Goal: Information Seeking & Learning: Learn about a topic

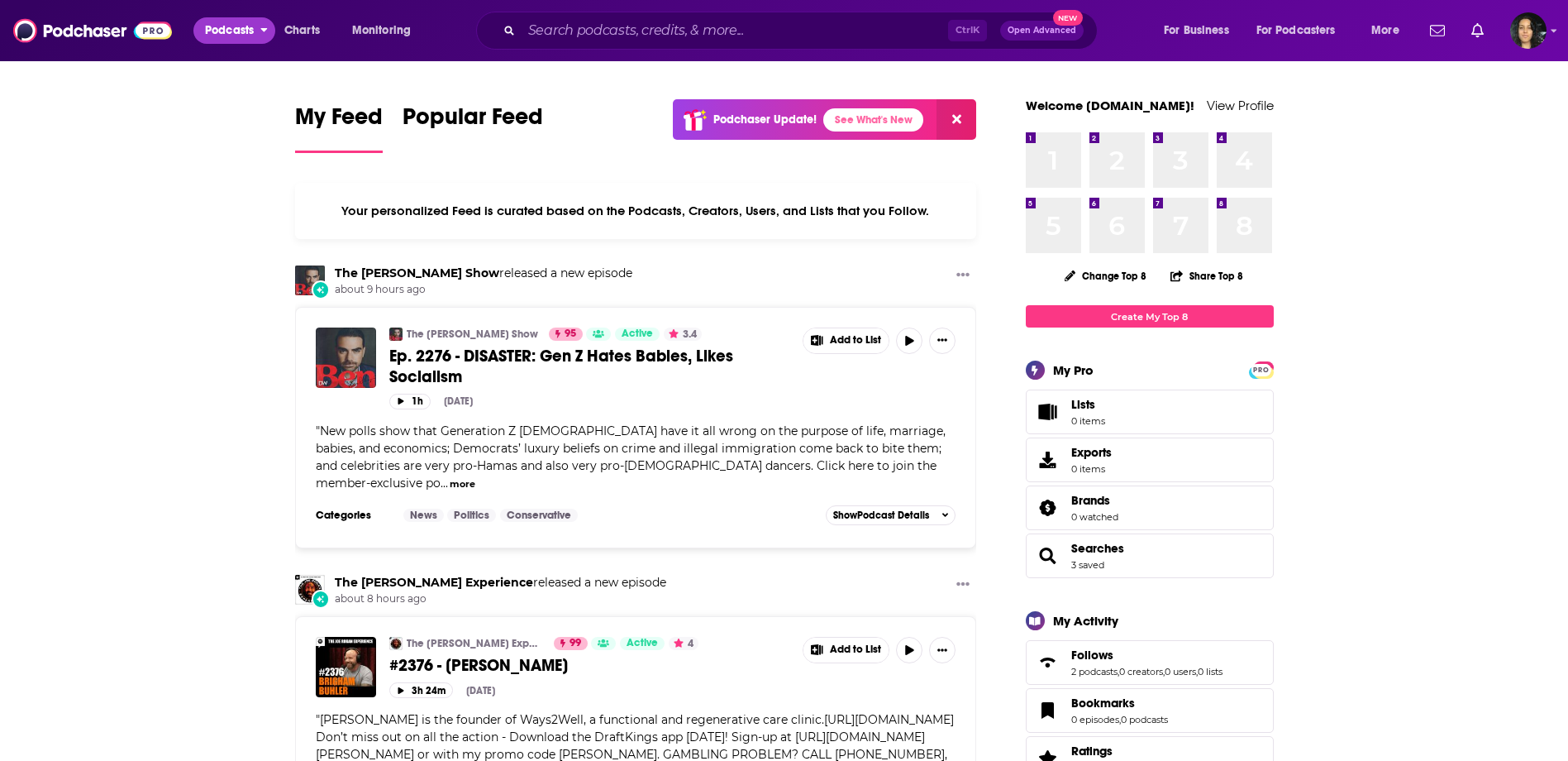
click at [223, 37] on span "Podcasts" at bounding box center [230, 30] width 49 height 24
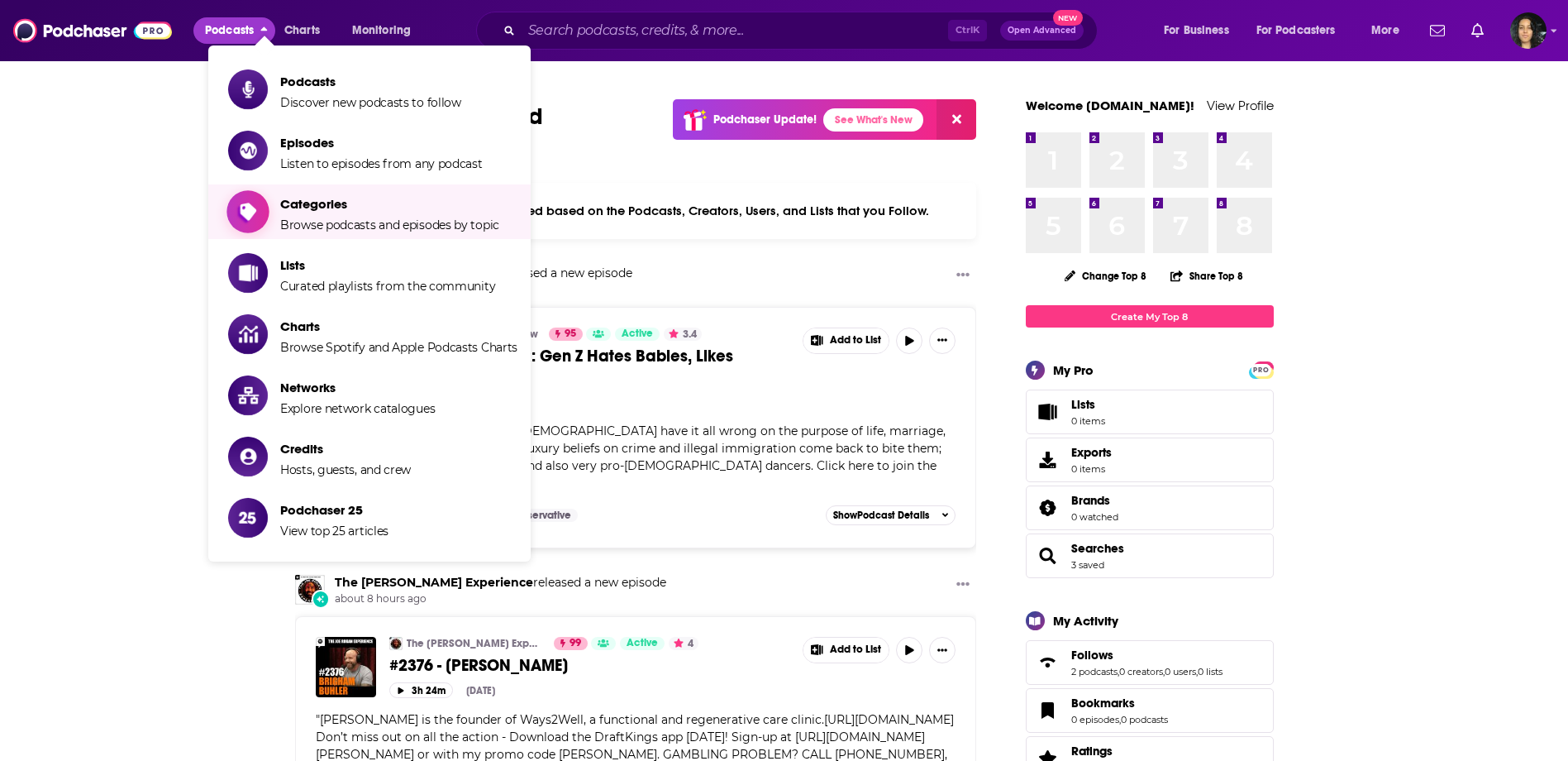
click at [331, 213] on span "Categories Browse podcasts and episodes by topic" at bounding box center [389, 211] width 219 height 41
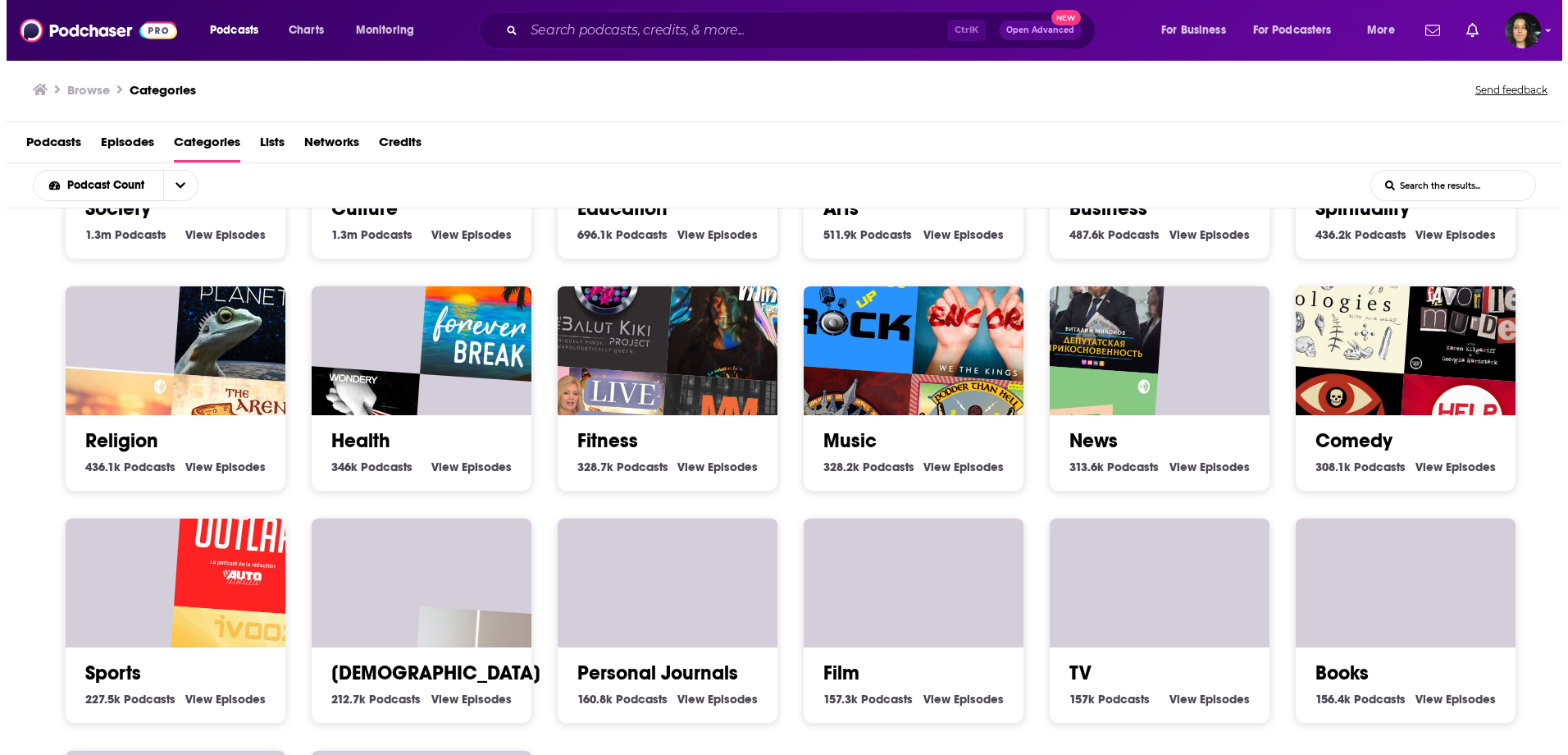
scroll to position [164, 0]
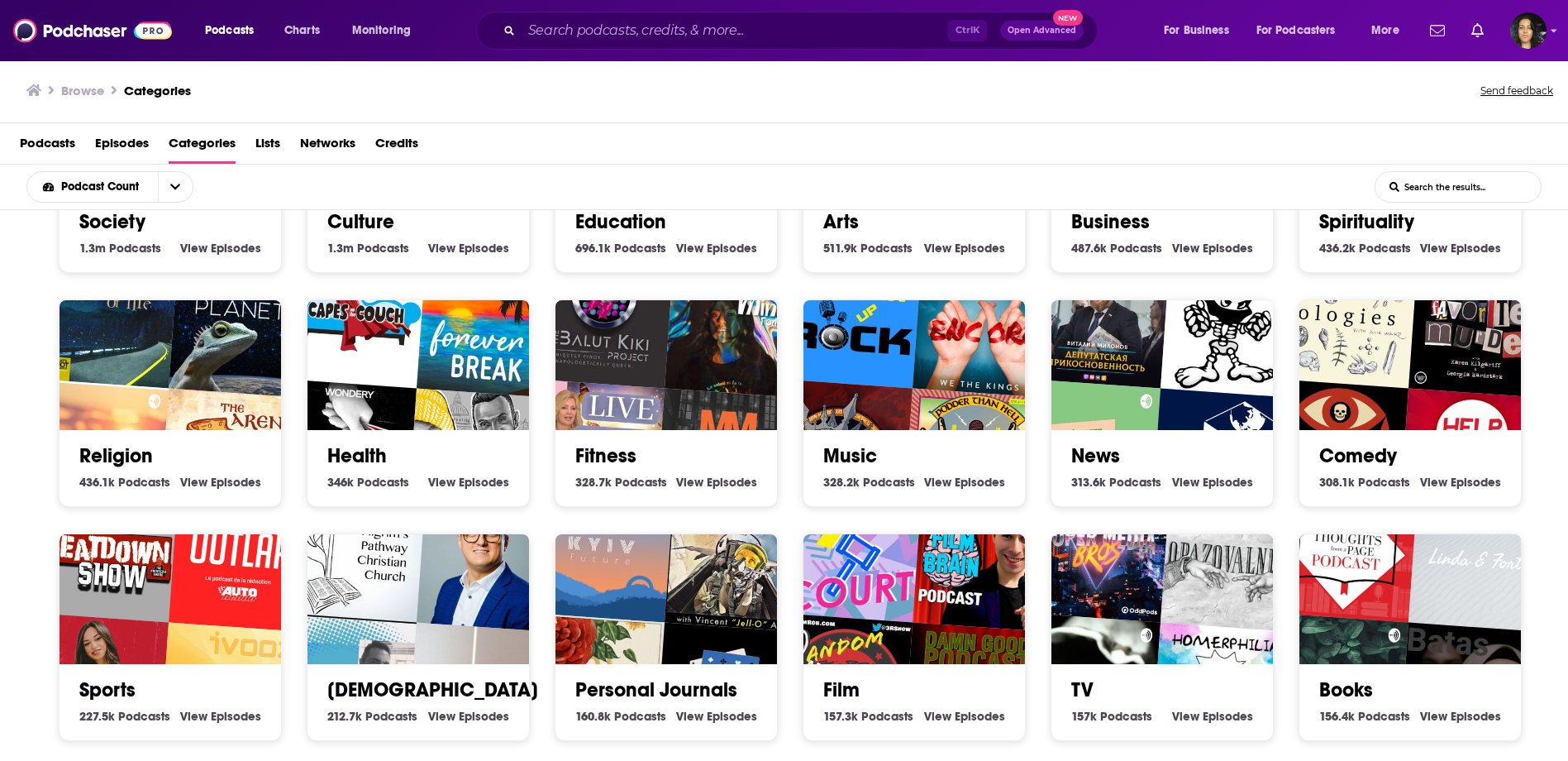
click at [171, 595] on img "Outlap, le podcast AUTOhebdo" at bounding box center [240, 560] width 143 height 143
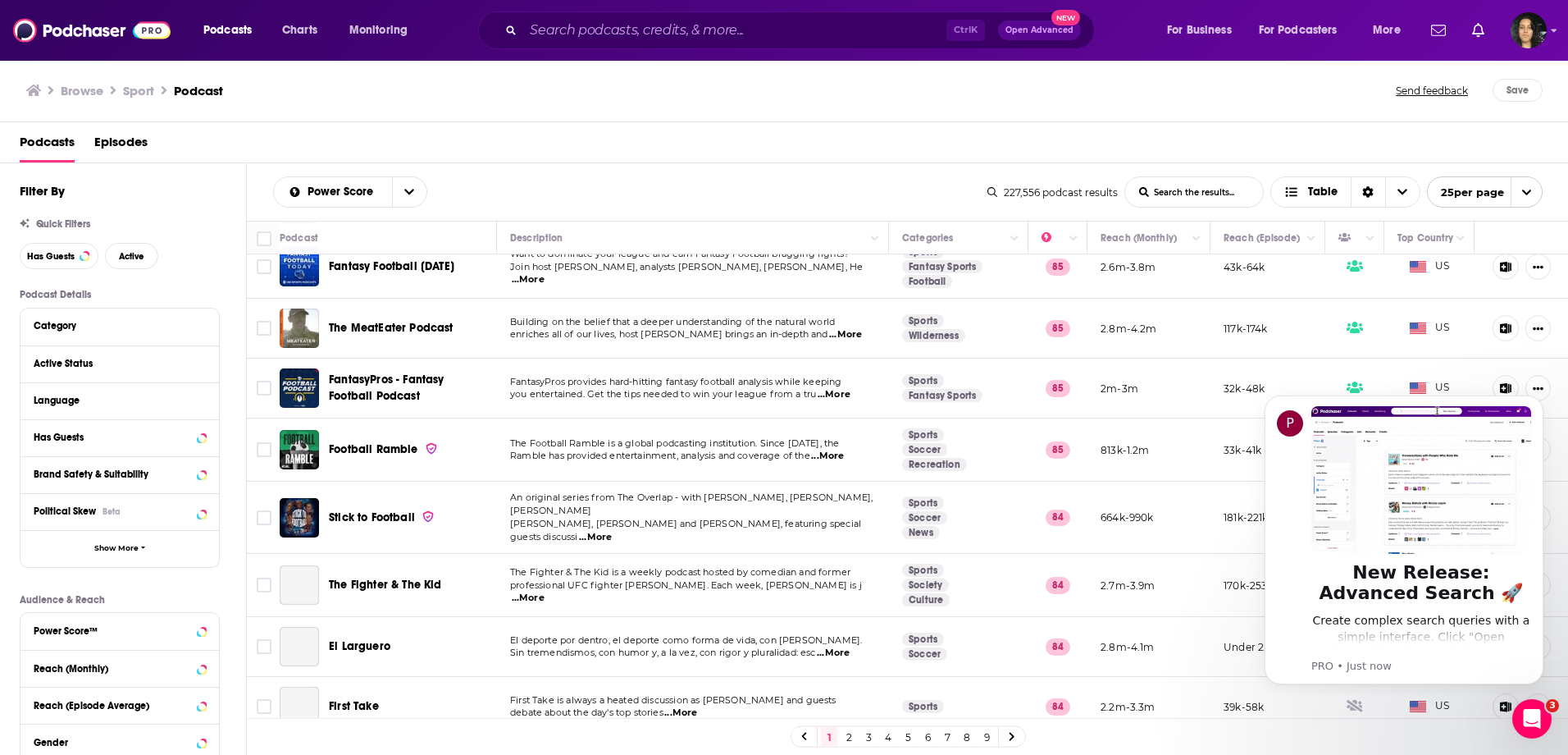
scroll to position [984, 0]
